Goal: Information Seeking & Learning: Check status

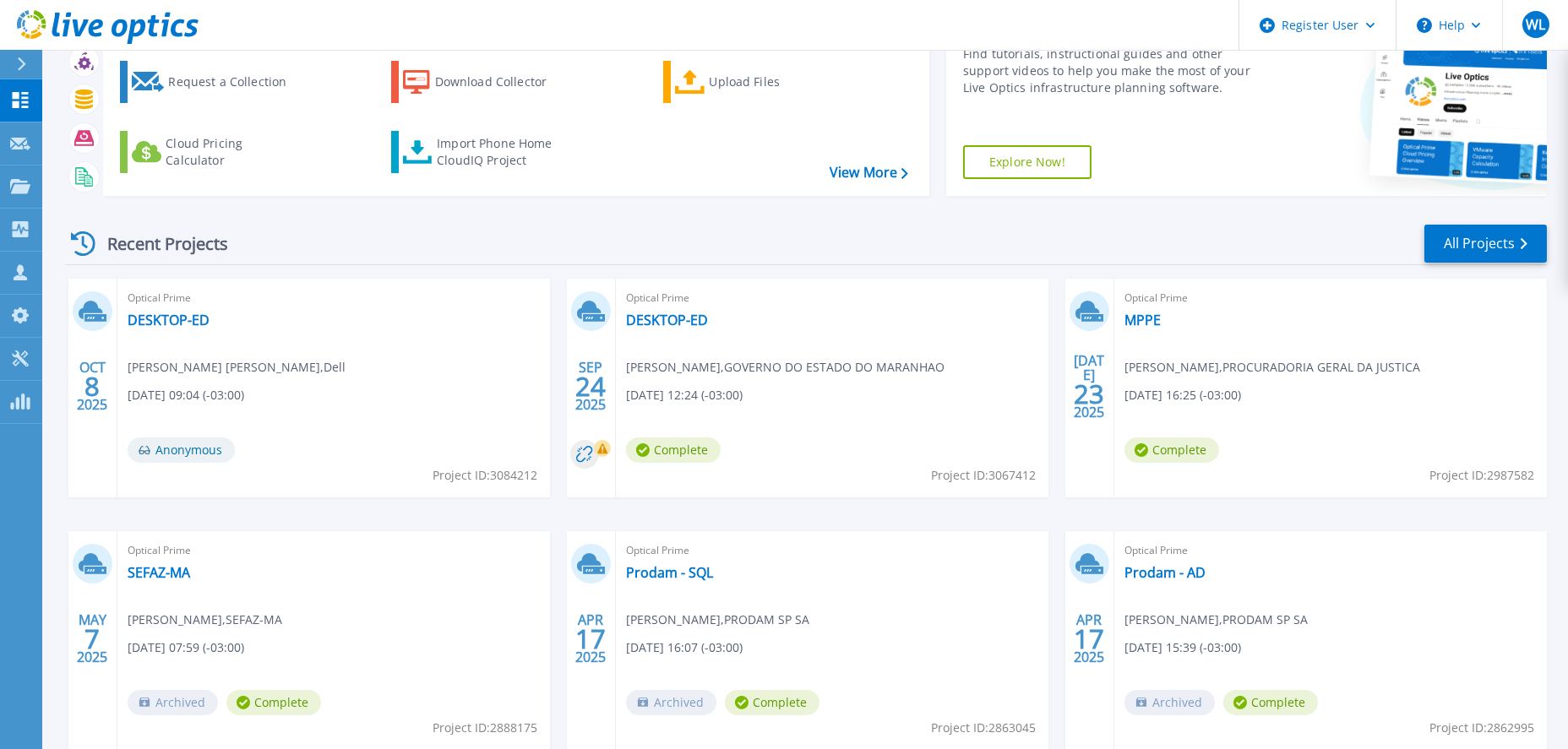
scroll to position [127, 0]
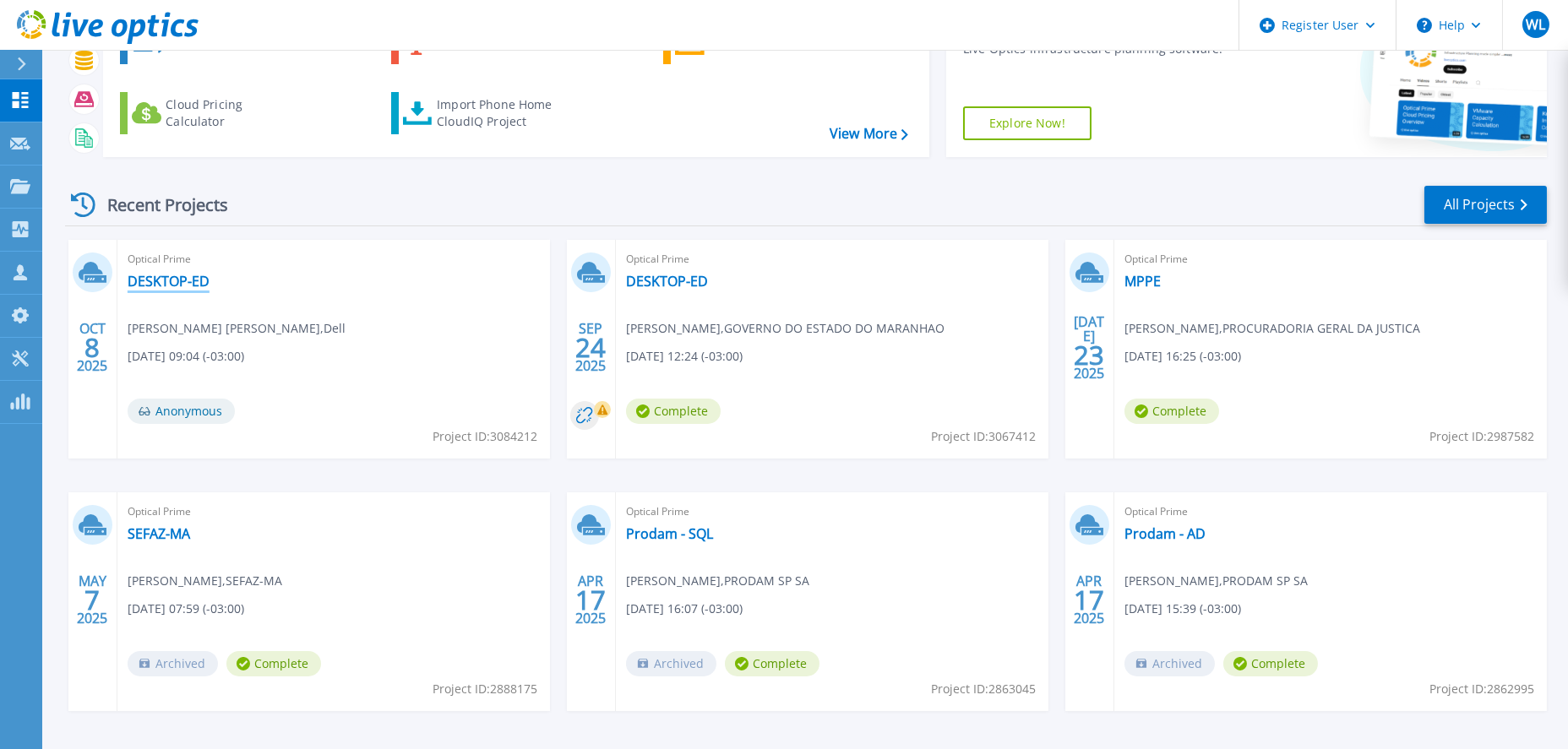
click at [160, 282] on link "DESKTOP-ED" at bounding box center [168, 282] width 82 height 17
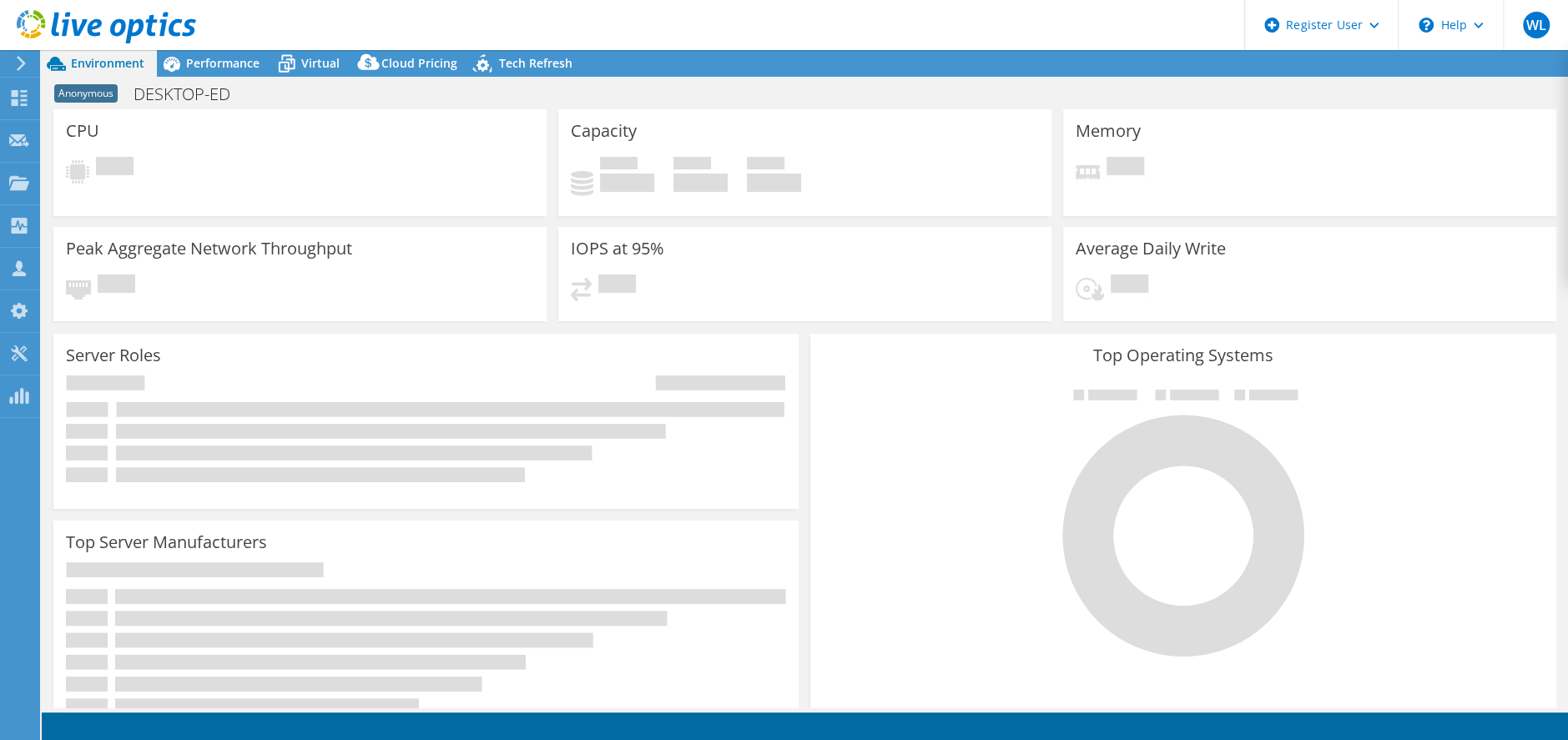
select select "USD"
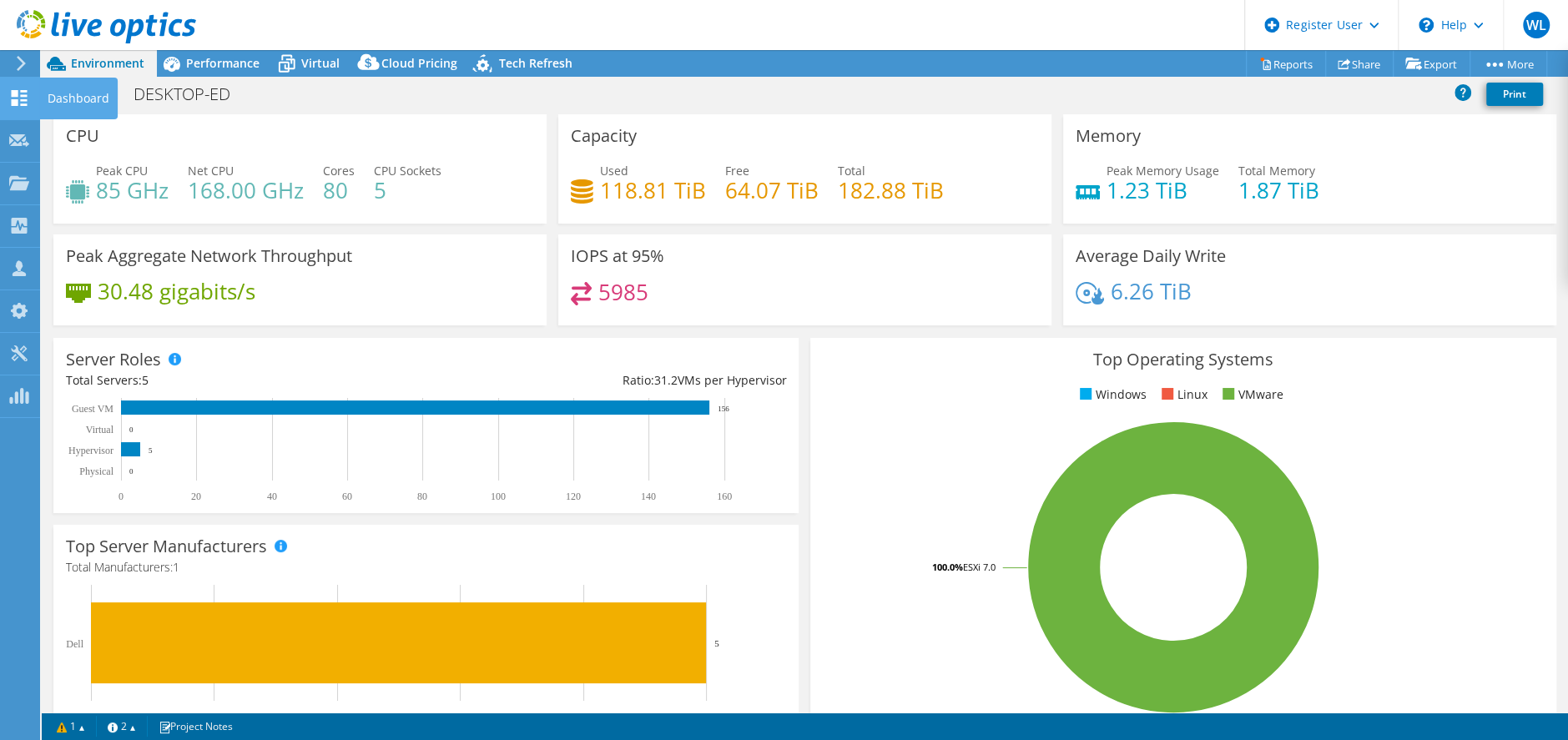
click at [9, 104] on icon at bounding box center [19, 98] width 20 height 16
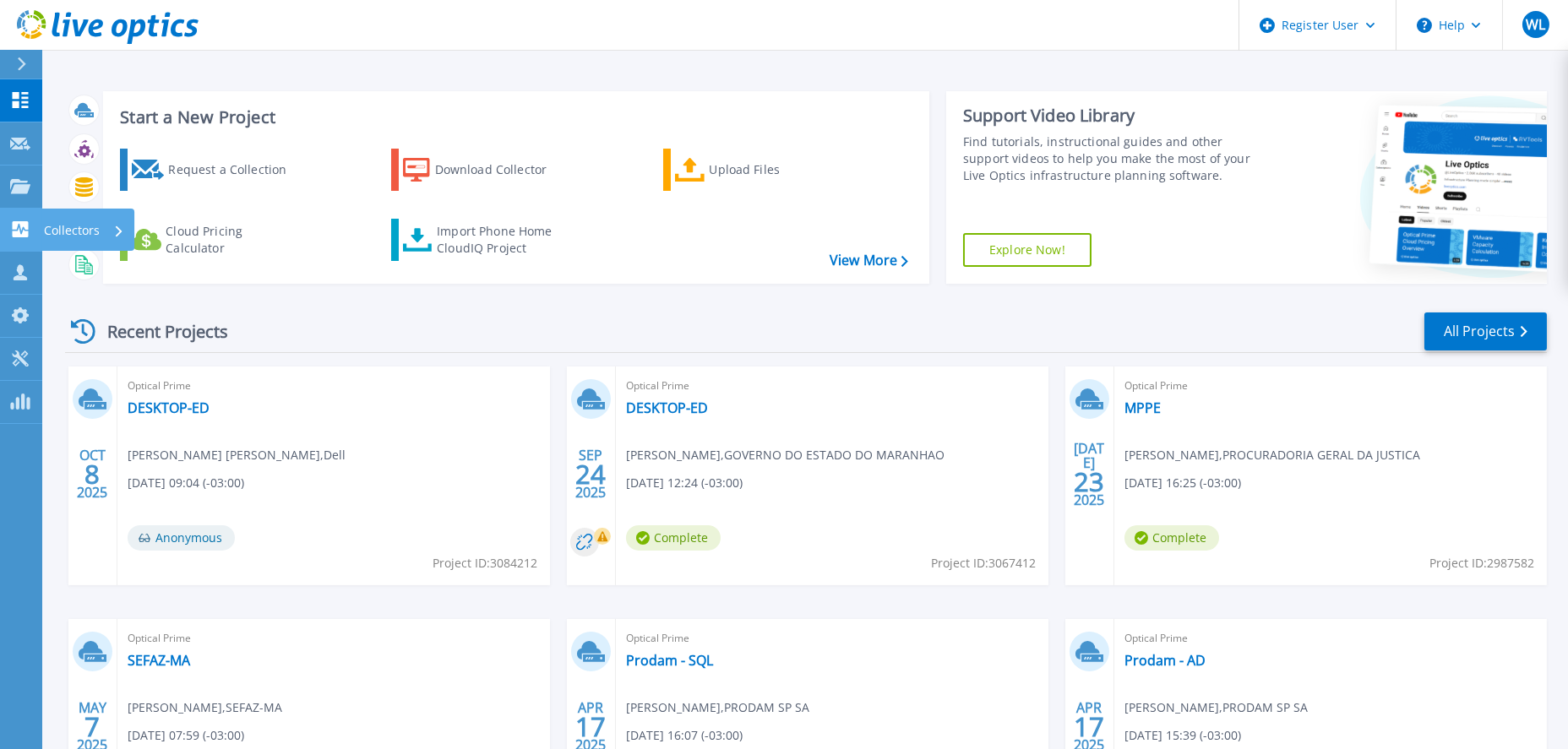
click at [32, 235] on div "Collectors" at bounding box center [55, 229] width 89 height 16
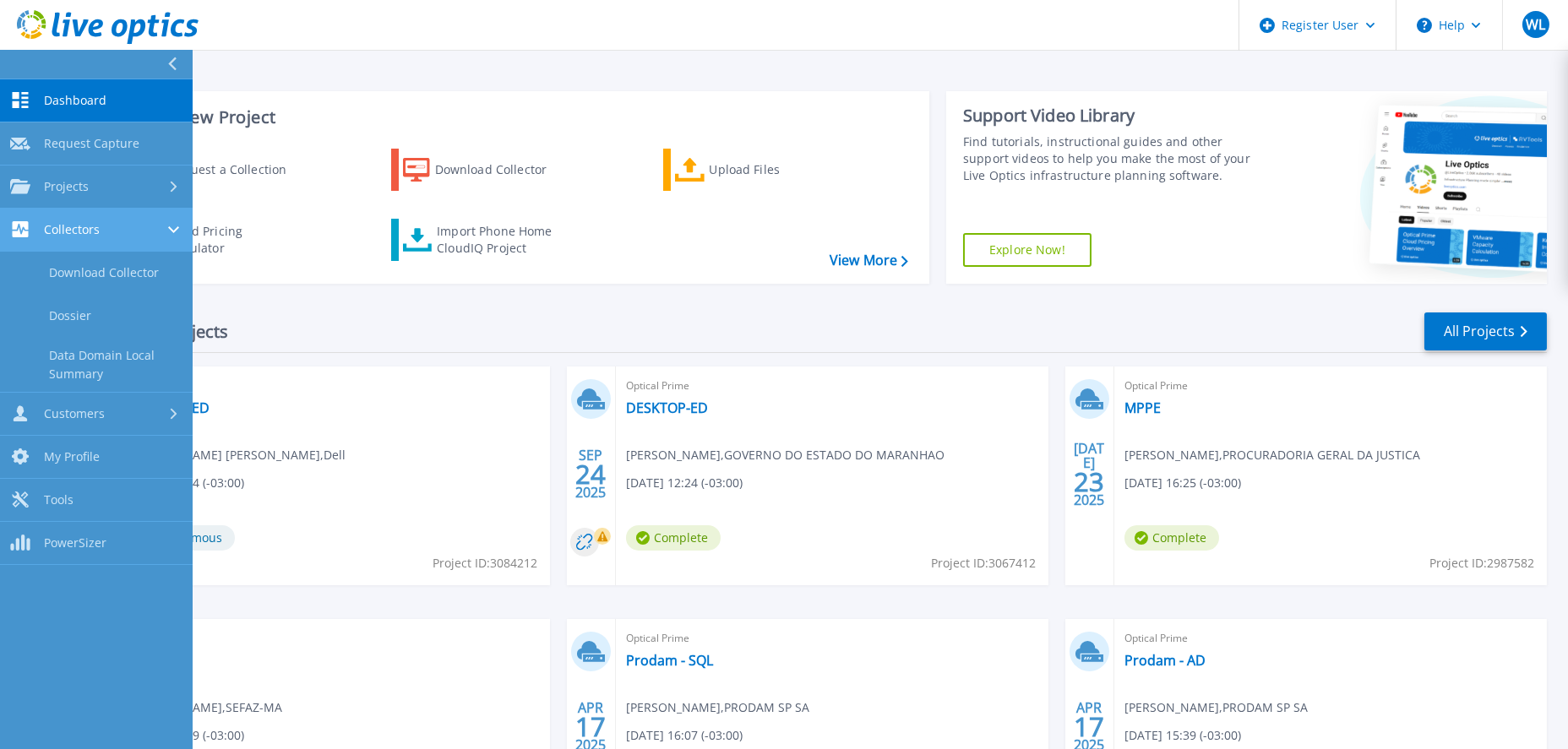
click at [32, 235] on div "Collectors" at bounding box center [55, 229] width 89 height 16
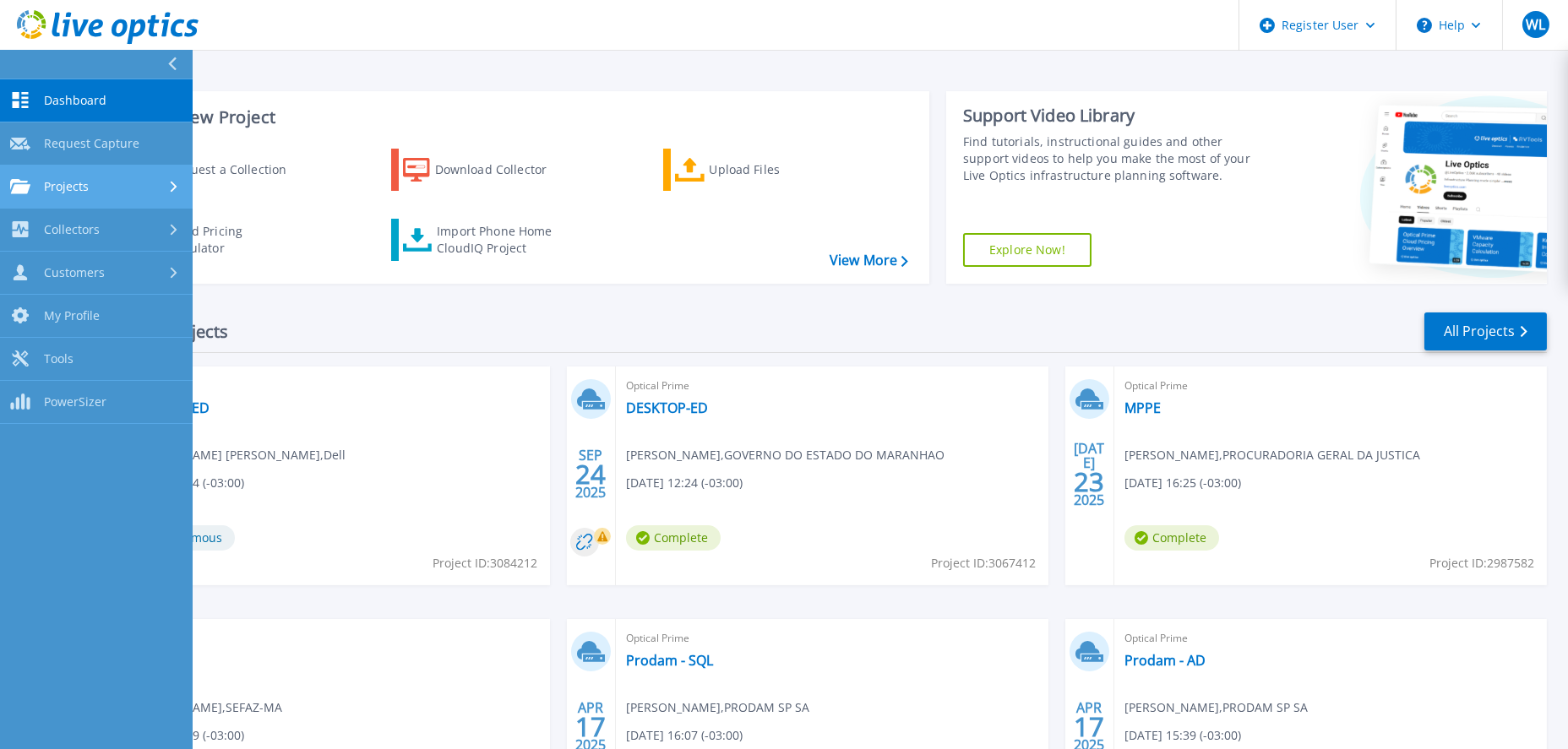
click at [90, 182] on div "Projects" at bounding box center [97, 187] width 173 height 15
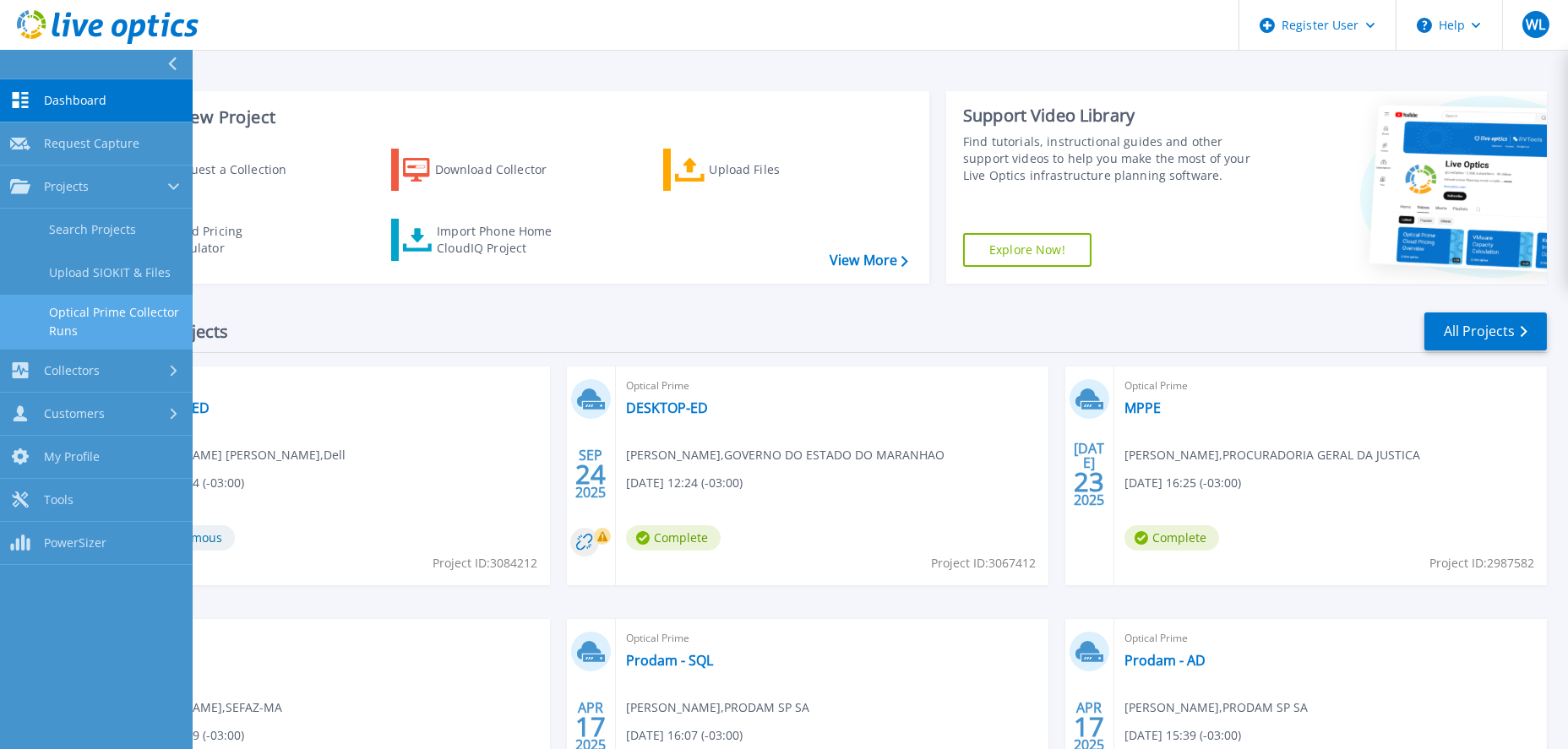
click at [93, 315] on link "Optical Prime Collector Runs" at bounding box center [96, 321] width 193 height 54
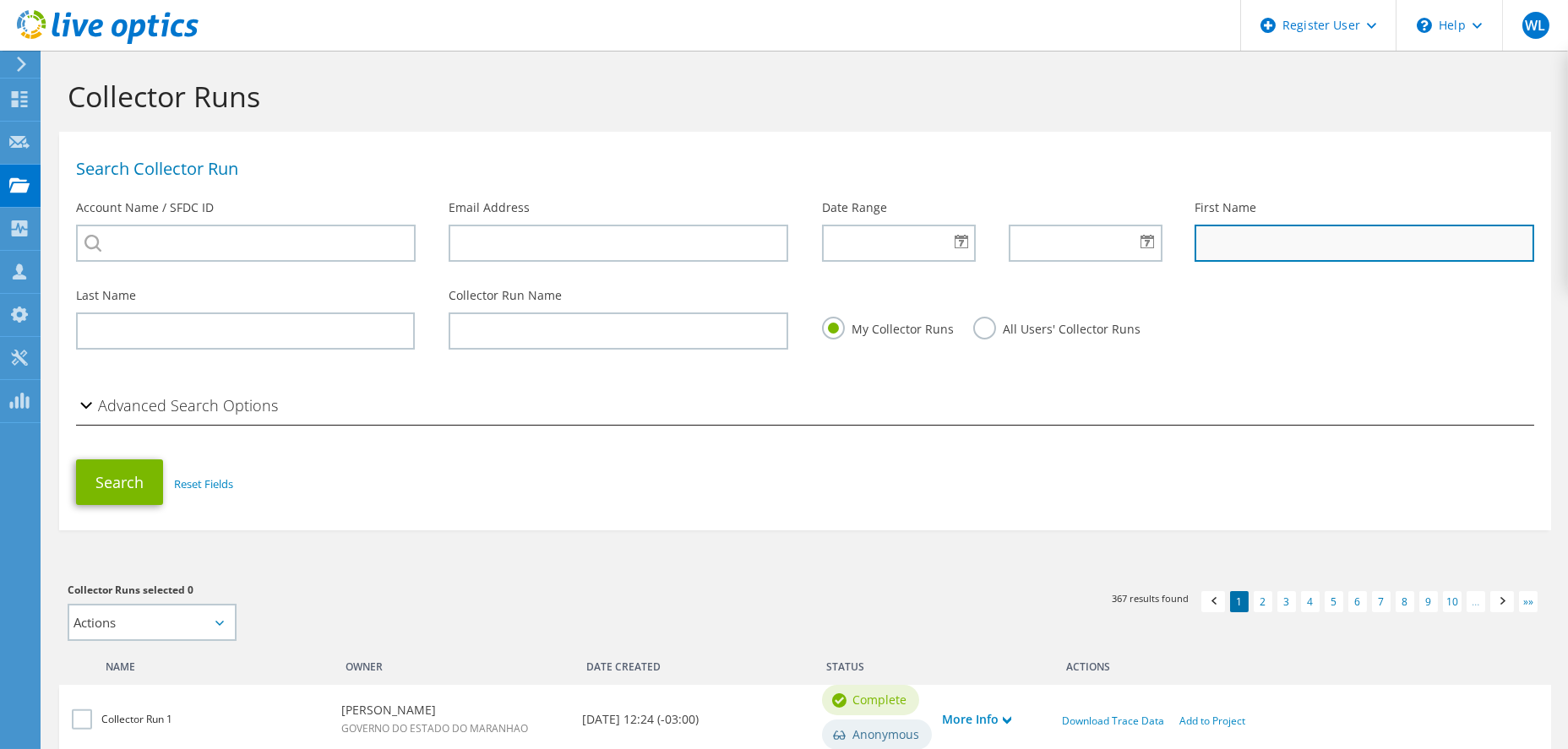
click at [1244, 246] on input "text" at bounding box center [1364, 243] width 339 height 37
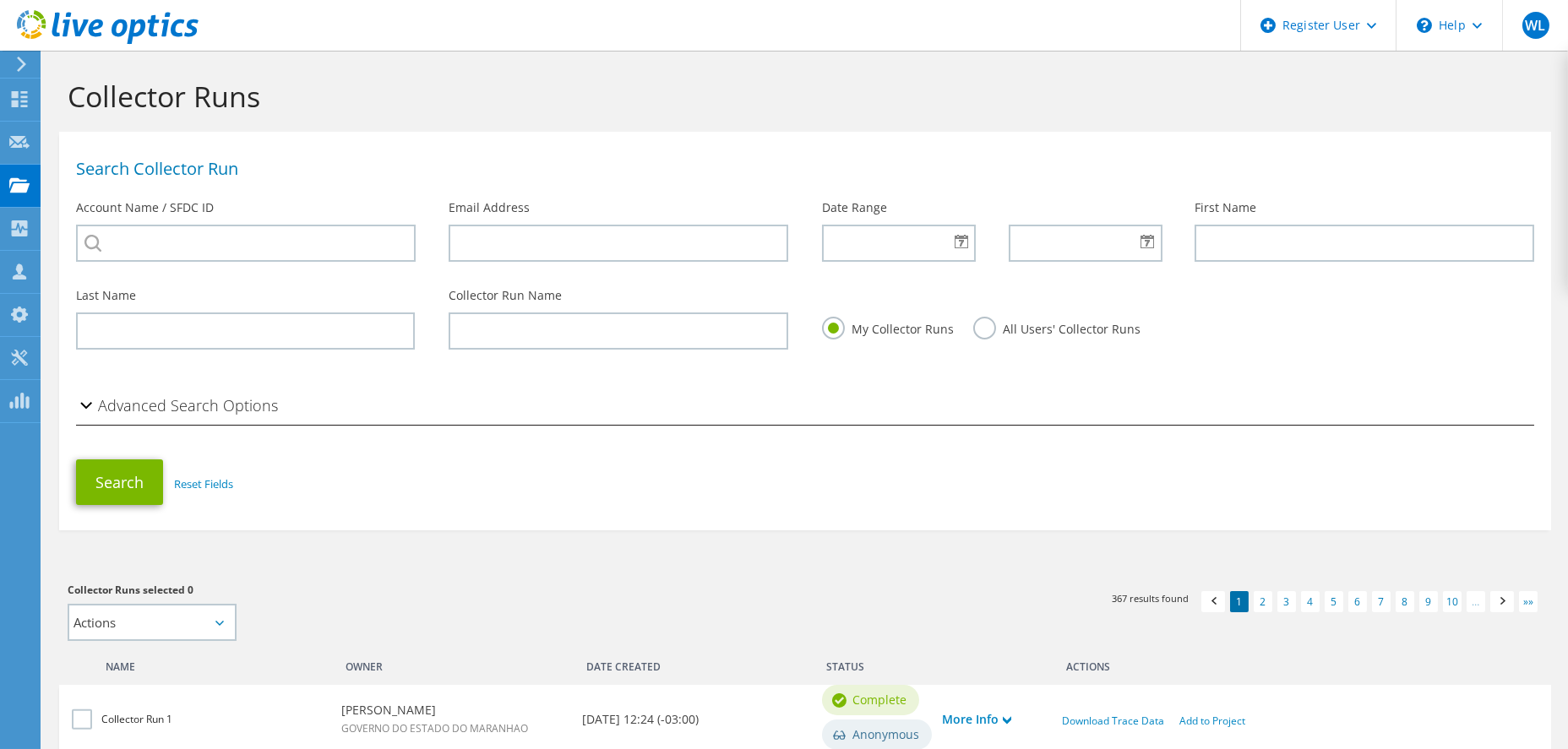
click at [980, 330] on label "All Users' Collector Runs" at bounding box center [1057, 327] width 167 height 21
click at [0, 0] on input "All Users' Collector Runs" at bounding box center [0, 0] width 0 height 0
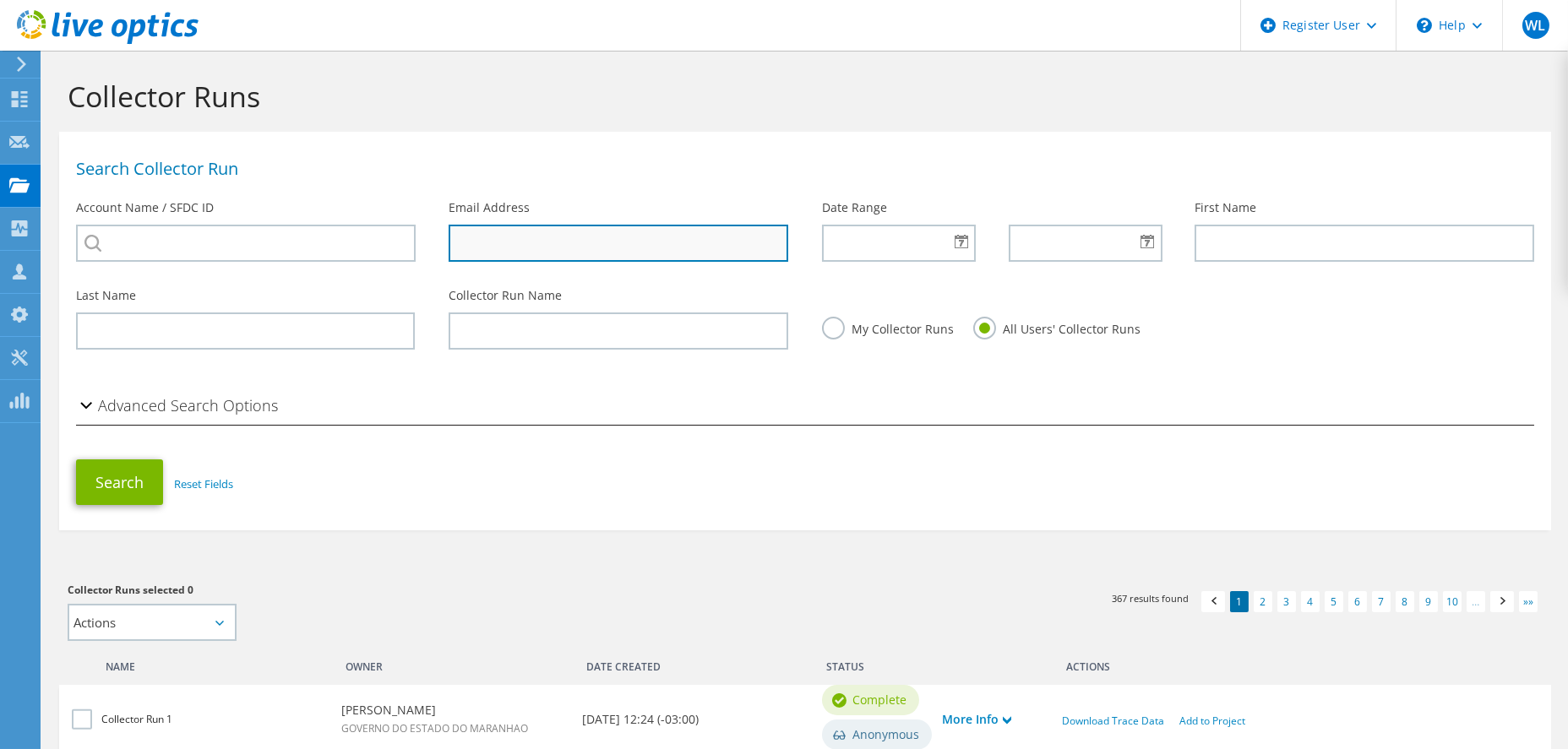
click at [488, 255] on input "text" at bounding box center [618, 243] width 339 height 37
paste input "planejamento@caema.ma.gov.br"
type input "planejamento@caema.ma.gov.br"
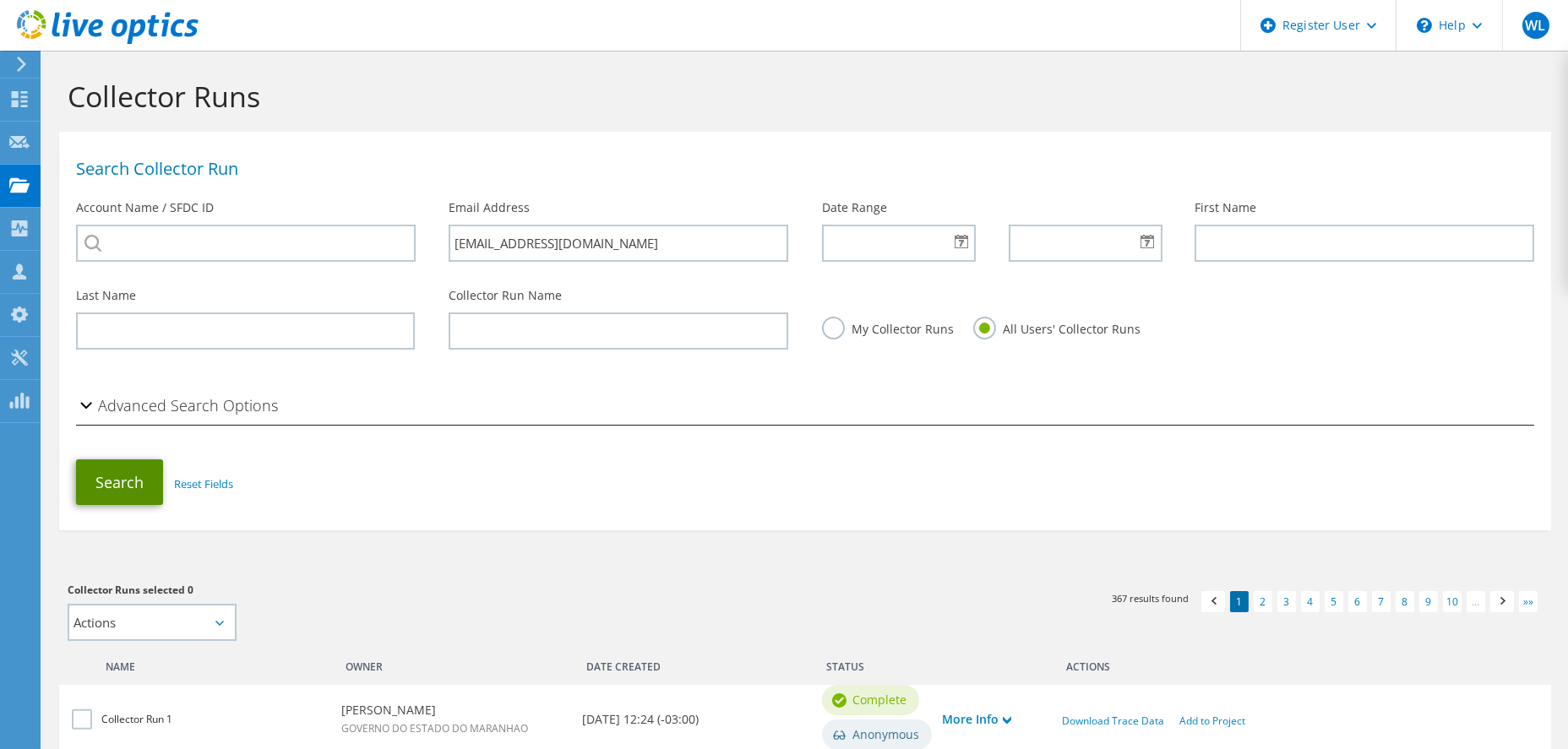
click at [133, 480] on button "Search" at bounding box center [119, 482] width 87 height 46
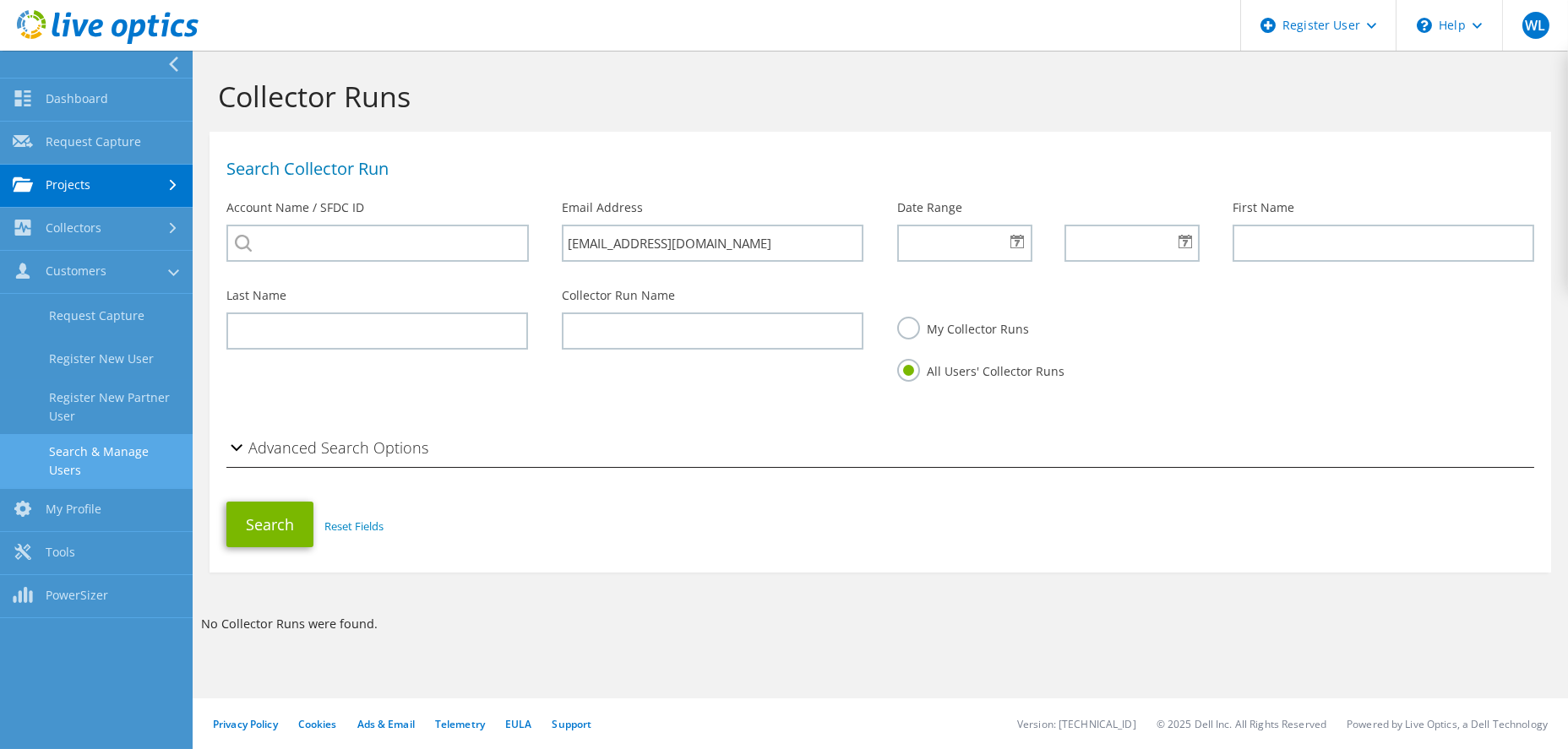
click at [124, 451] on link "Search & Manage Users" at bounding box center [96, 461] width 193 height 54
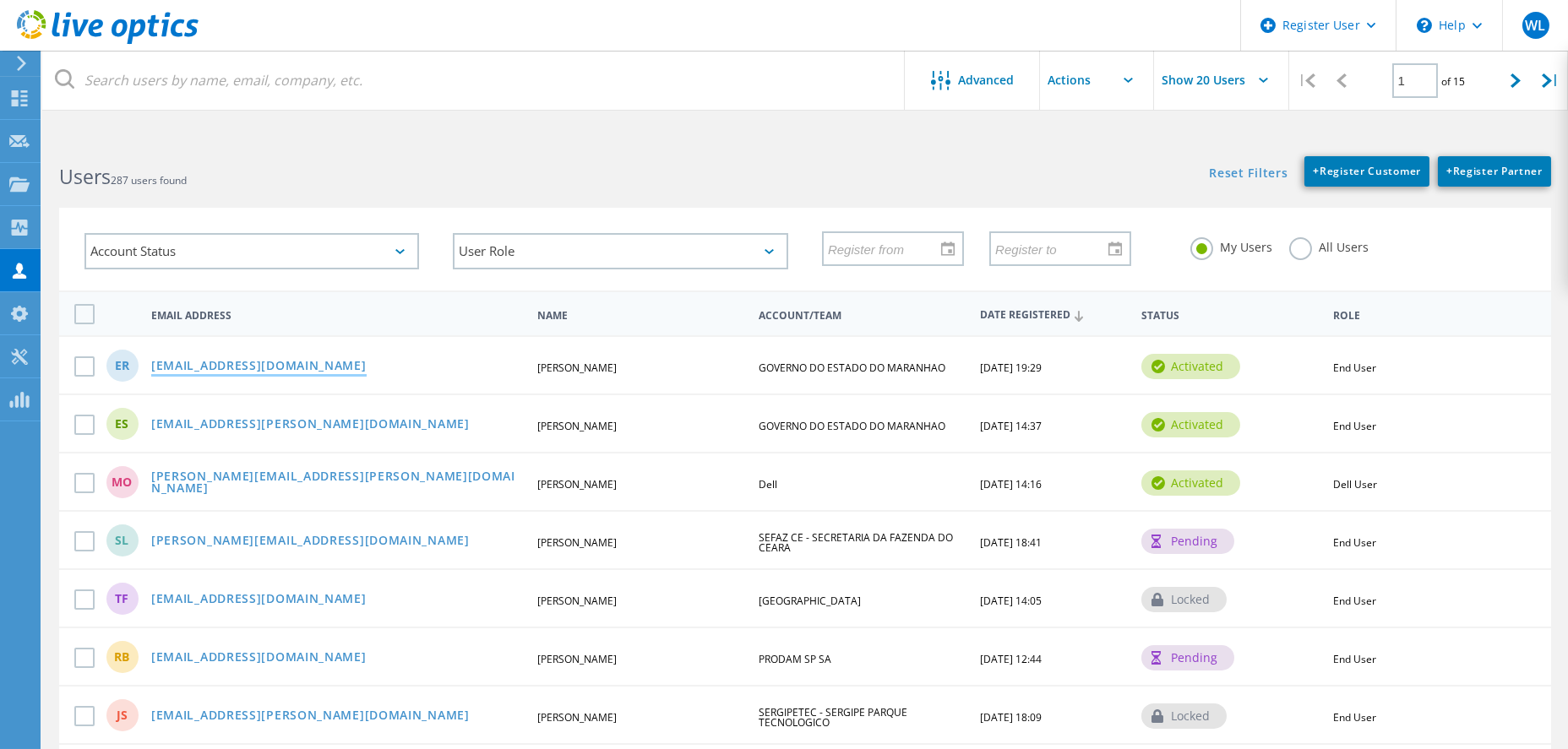
drag, startPoint x: 428, startPoint y: 366, endPoint x: 153, endPoint y: 369, distance: 275.0
click at [153, 369] on div "[EMAIL_ADDRESS][DOMAIN_NAME]" at bounding box center [337, 366] width 388 height 14
copy link "[EMAIL_ADDRESS][DOMAIN_NAME]"
click at [12, 221] on use at bounding box center [19, 227] width 16 height 16
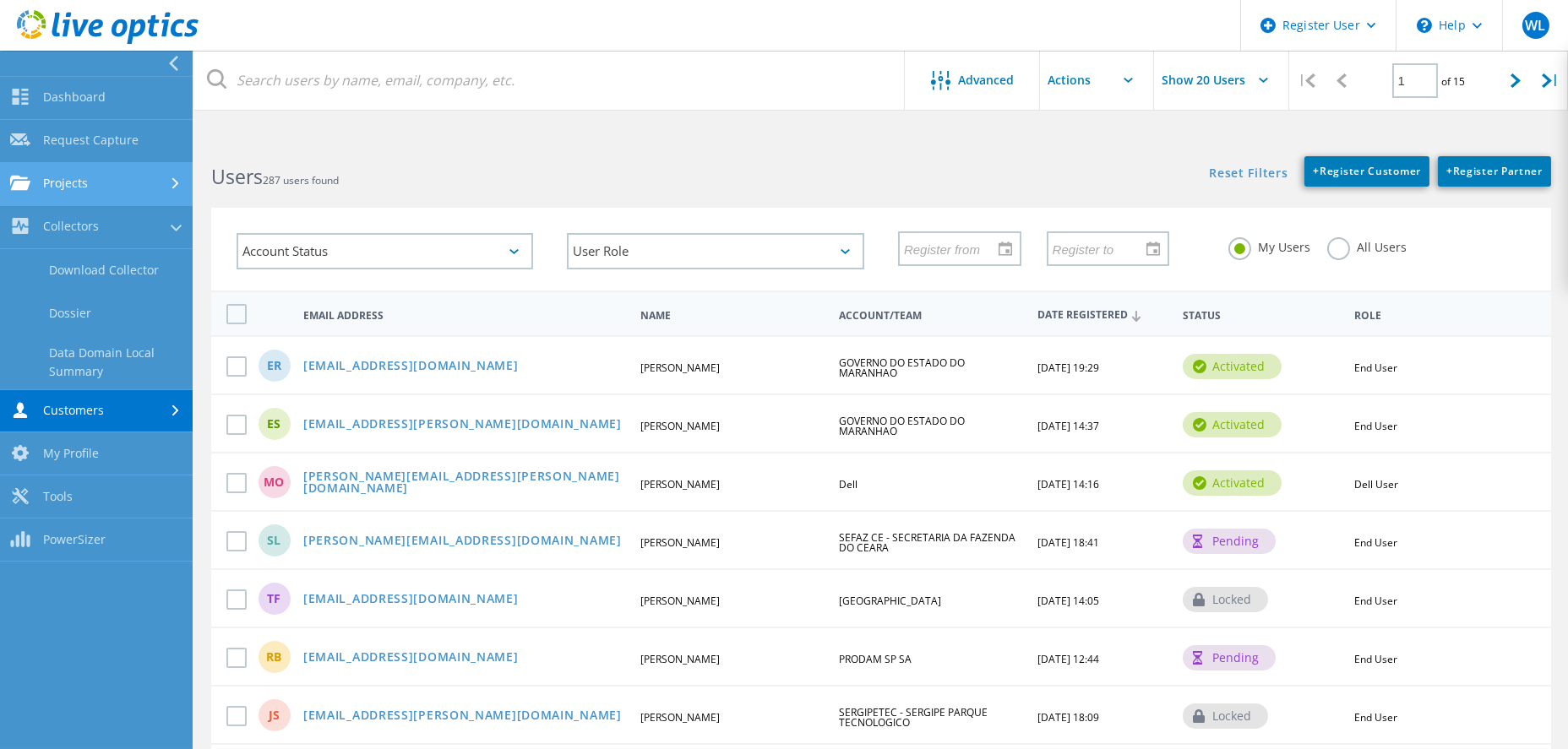
click at [145, 199] on link "Projects" at bounding box center [96, 184] width 193 height 43
click at [148, 179] on link "Projects" at bounding box center [96, 184] width 193 height 43
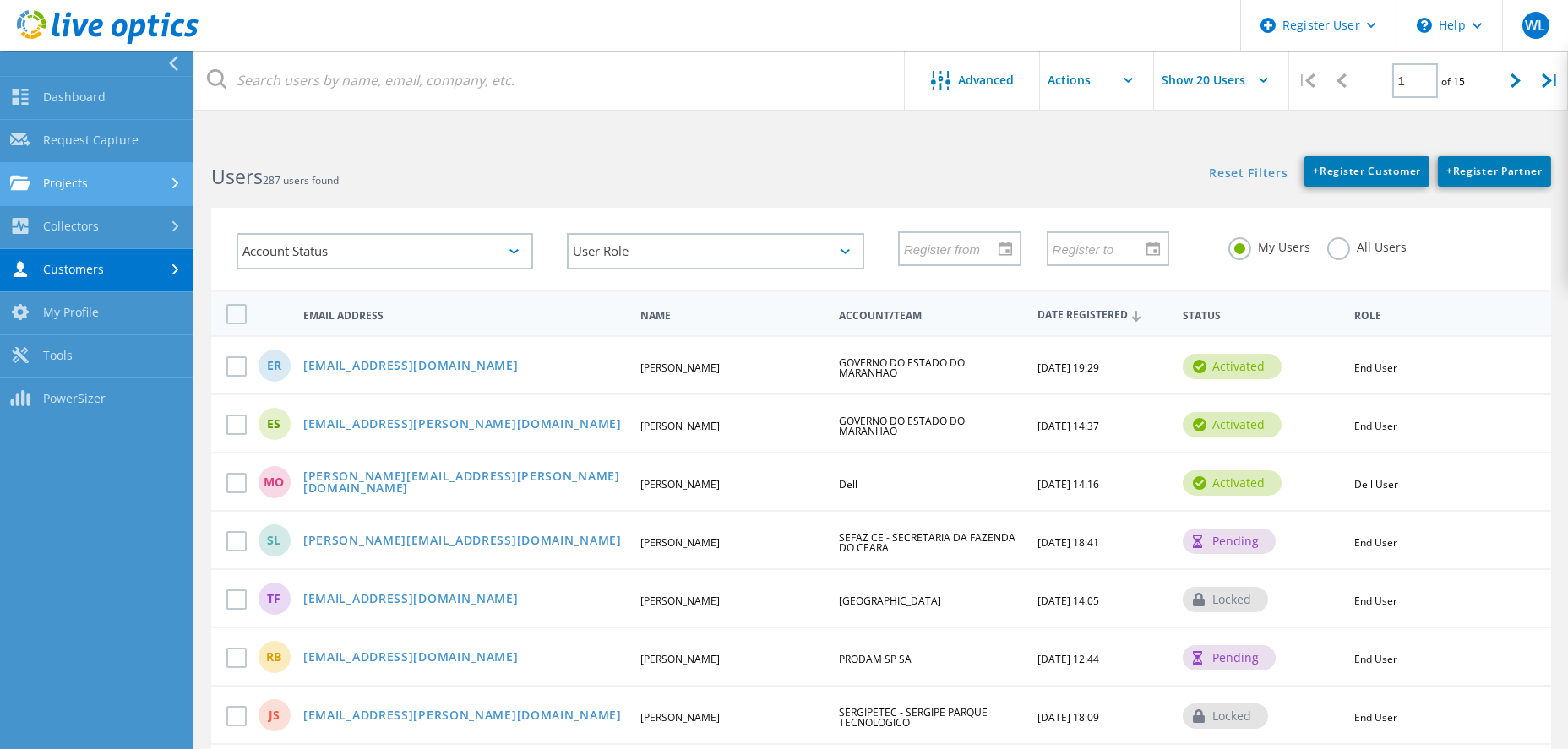
click at [148, 179] on link "Projects" at bounding box center [96, 184] width 193 height 43
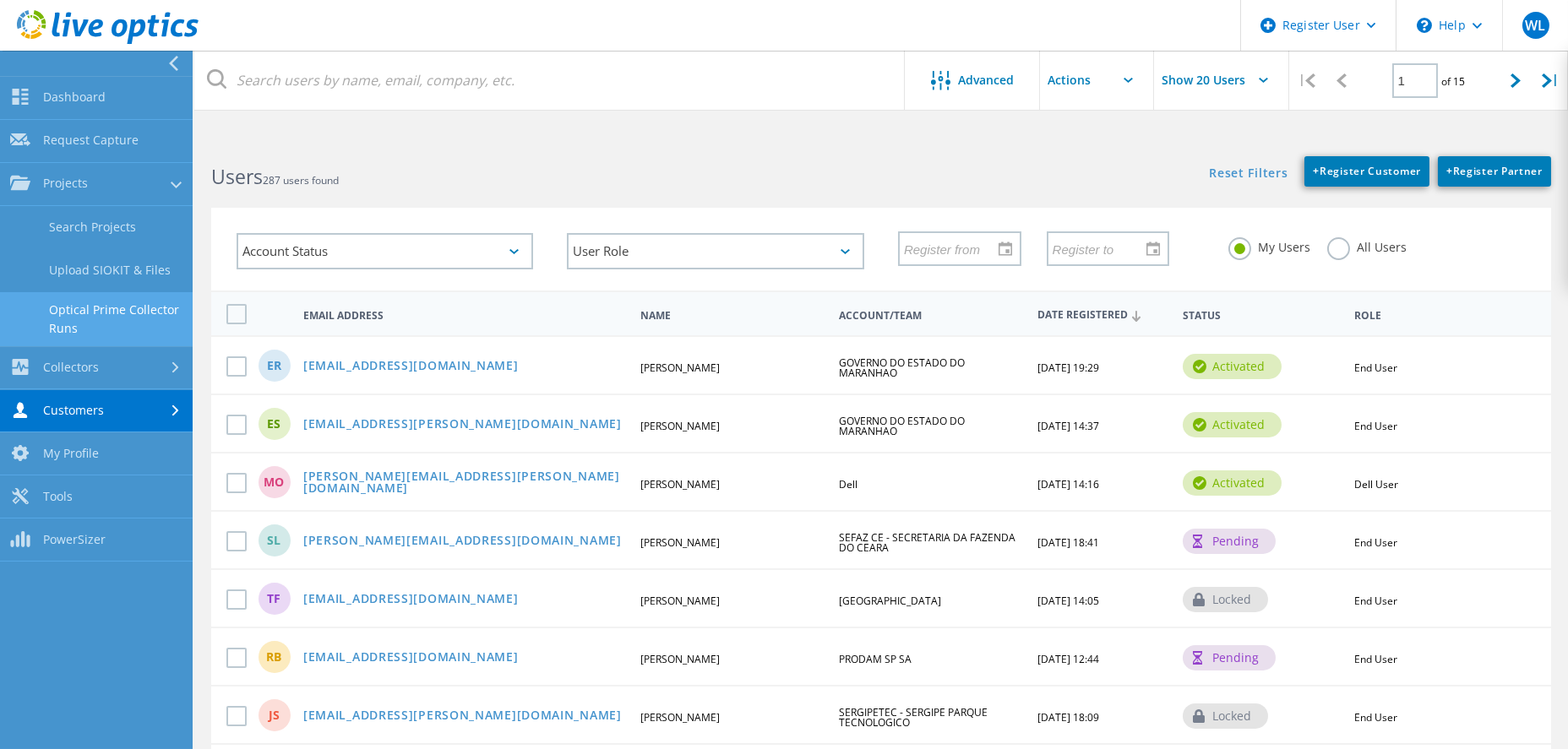
click at [109, 314] on link "Optical Prime Collector Runs" at bounding box center [96, 319] width 193 height 54
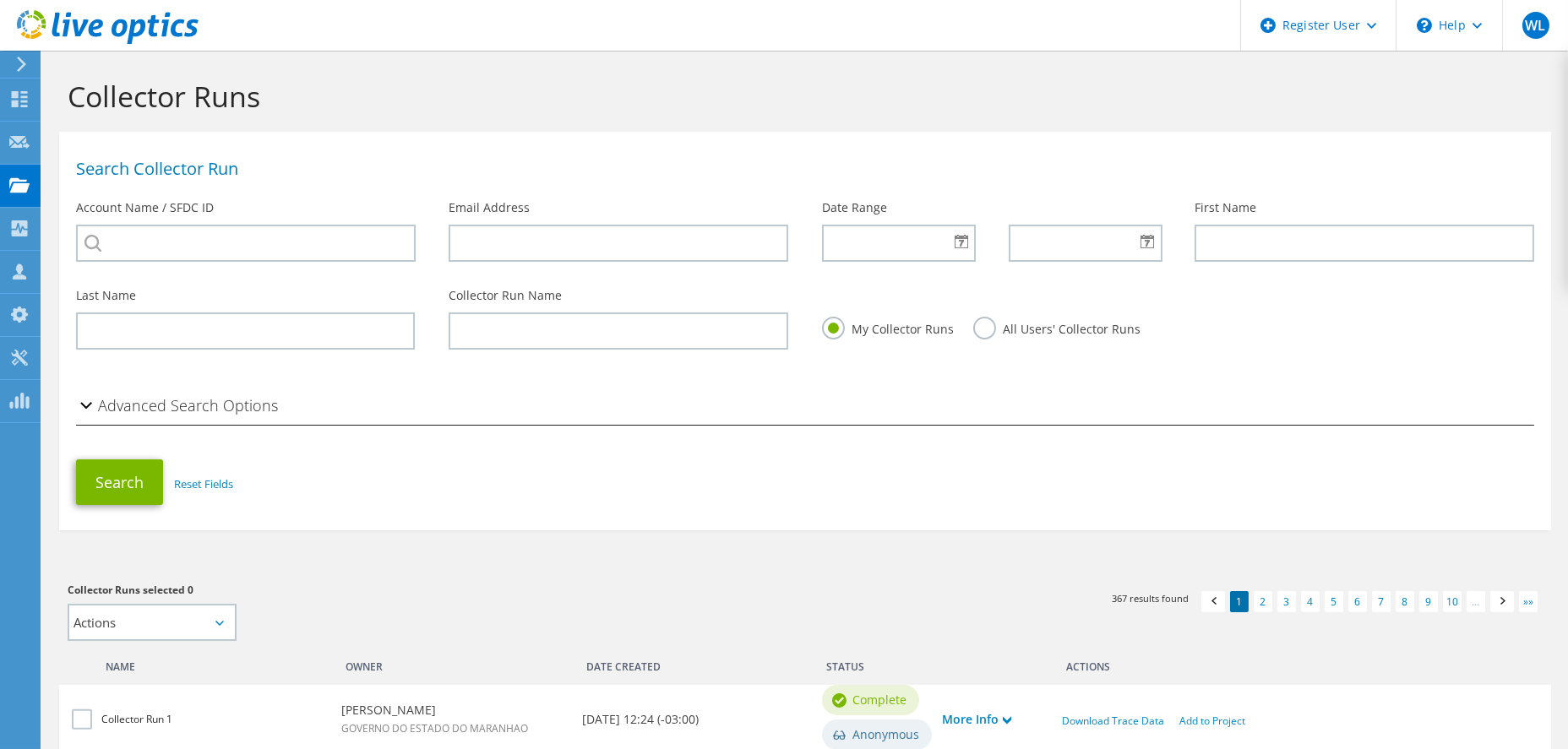
click at [1009, 328] on label "All Users' Collector Runs" at bounding box center [1057, 327] width 167 height 21
click at [0, 0] on input "All Users' Collector Runs" at bounding box center [0, 0] width 0 height 0
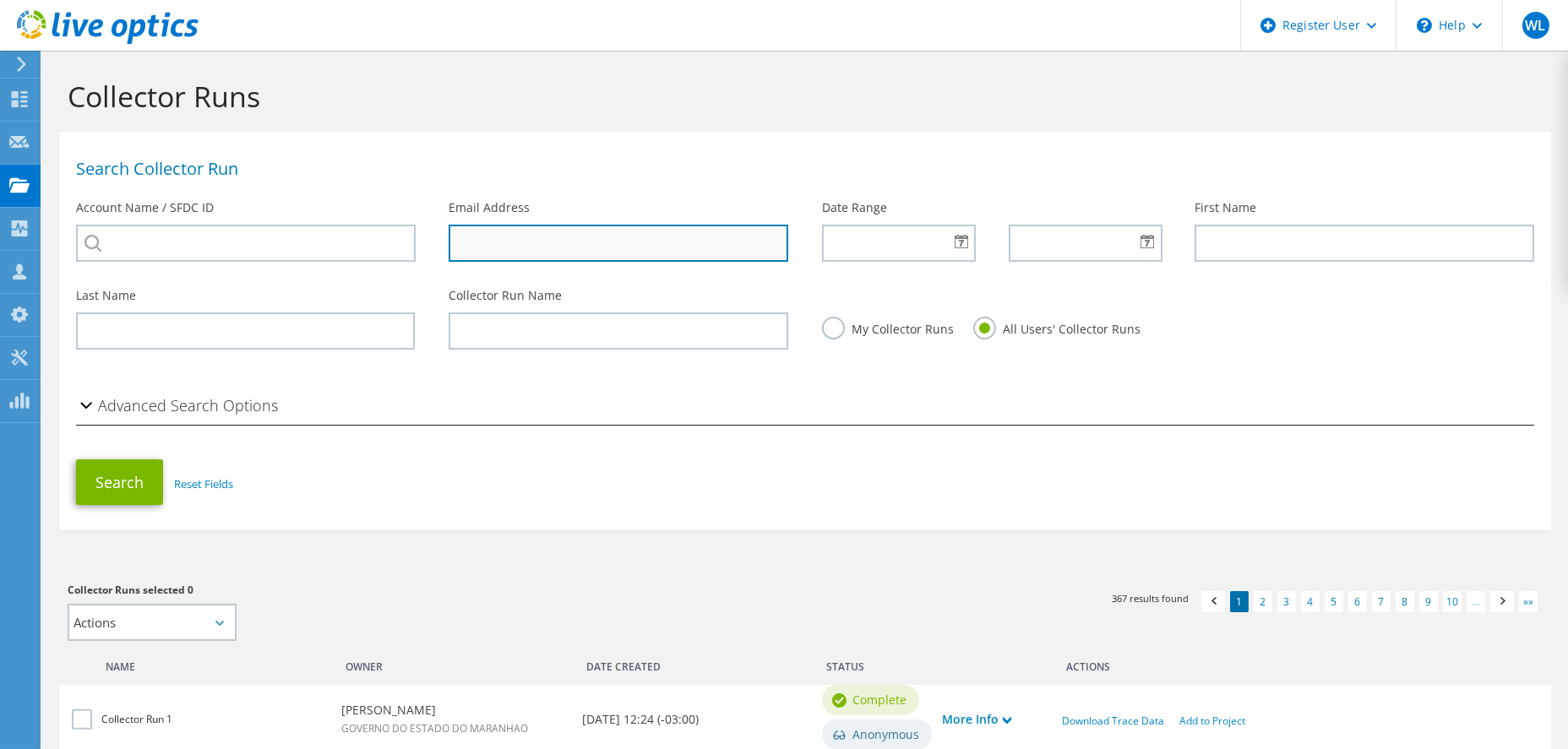
click at [585, 251] on input "text" at bounding box center [618, 243] width 339 height 37
paste input "[EMAIL_ADDRESS][DOMAIN_NAME]"
type input "[EMAIL_ADDRESS][DOMAIN_NAME]"
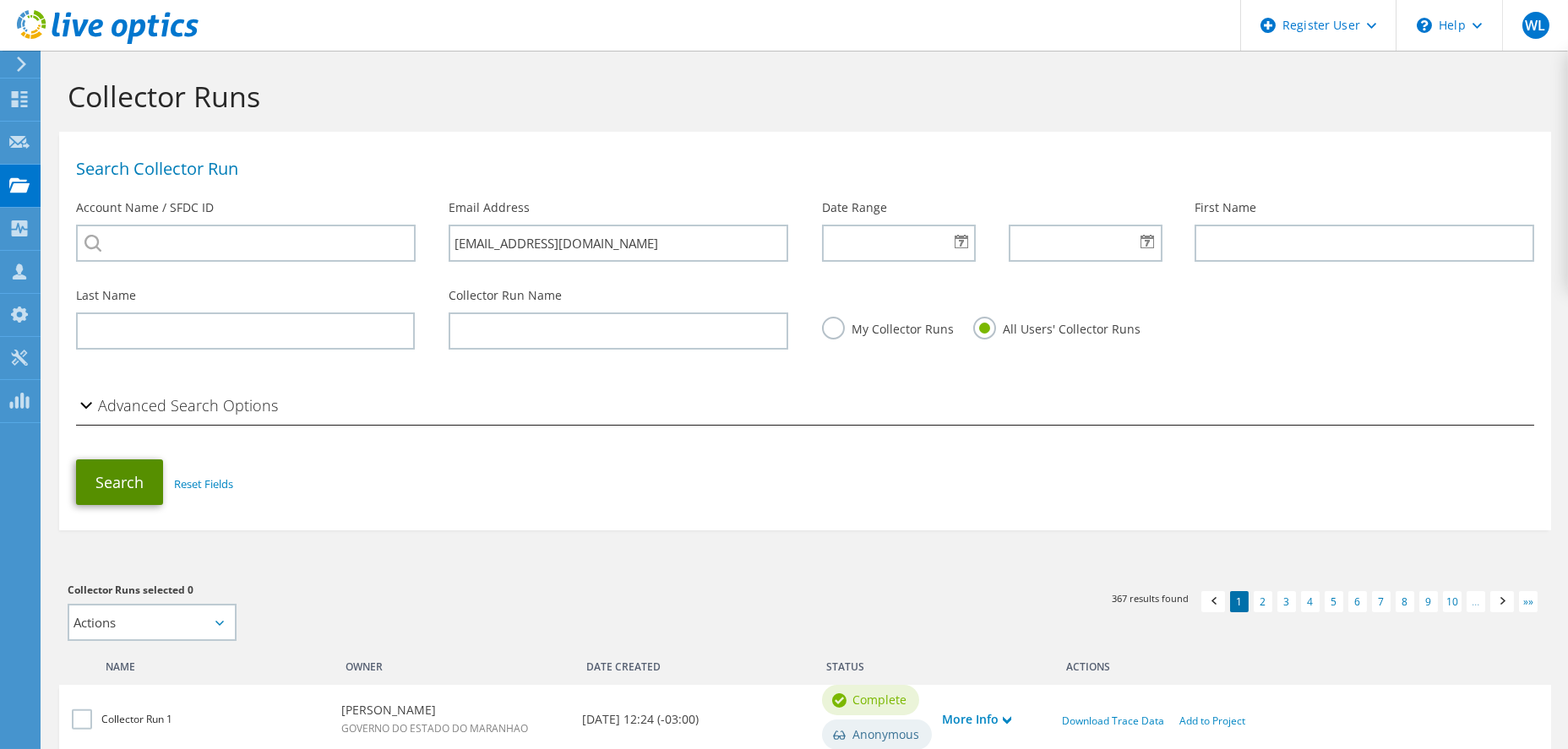
click at [129, 483] on button "Search" at bounding box center [119, 482] width 87 height 46
